Goal: Transaction & Acquisition: Purchase product/service

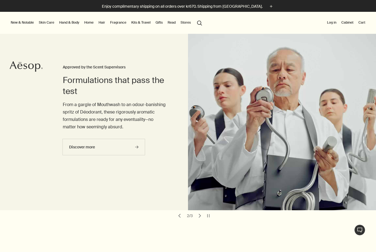
click at [73, 19] on link "Hand & Body" at bounding box center [69, 22] width 22 height 7
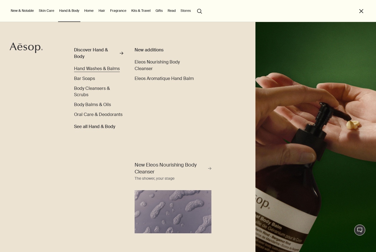
click at [80, 68] on span "Hand Washes & Balms" at bounding box center [97, 69] width 46 height 6
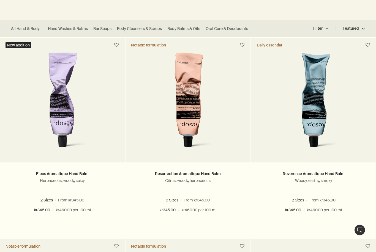
scroll to position [129, 0]
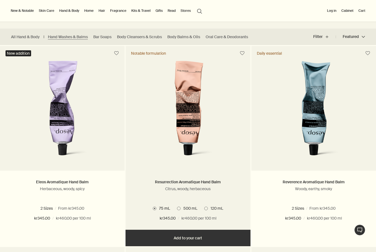
click at [227, 170] on link at bounding box center [188, 116] width 125 height 110
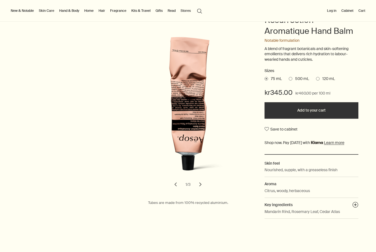
scroll to position [71, 0]
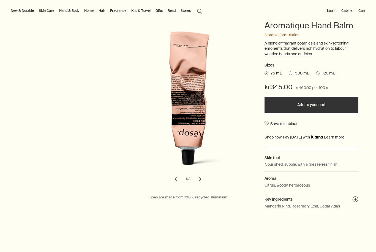
click at [201, 177] on button "chevron" at bounding box center [200, 179] width 12 height 12
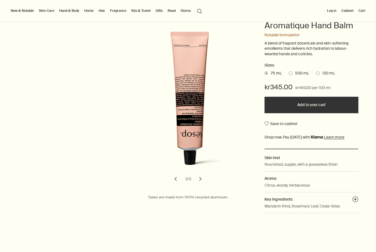
click at [202, 180] on button "chevron" at bounding box center [200, 179] width 12 height 12
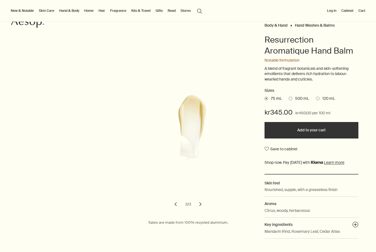
click at [174, 208] on button "chevron" at bounding box center [176, 205] width 12 height 12
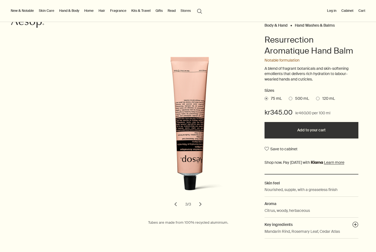
click at [177, 206] on button "chevron" at bounding box center [176, 204] width 12 height 12
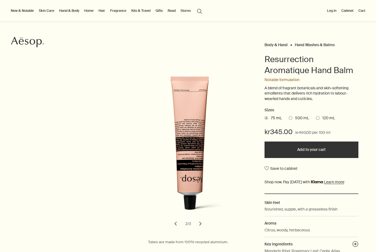
scroll to position [26, 0]
click at [173, 222] on button "chevron" at bounding box center [176, 224] width 12 height 12
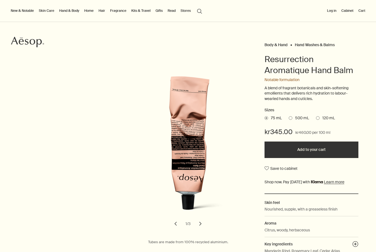
click at [297, 116] on span "500 mL" at bounding box center [300, 119] width 17 height 6
click at [289, 116] on input "500 mL" at bounding box center [289, 118] width 0 height 4
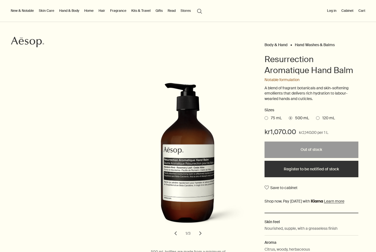
click at [326, 116] on span "120 mL" at bounding box center [327, 119] width 15 height 6
click at [316, 116] on input "120 mL" at bounding box center [316, 118] width 0 height 4
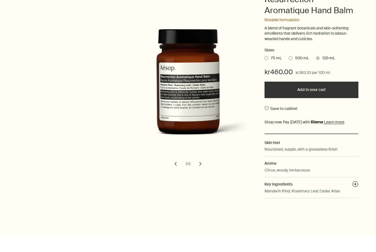
scroll to position [87, 0]
